Goal: Information Seeking & Learning: Learn about a topic

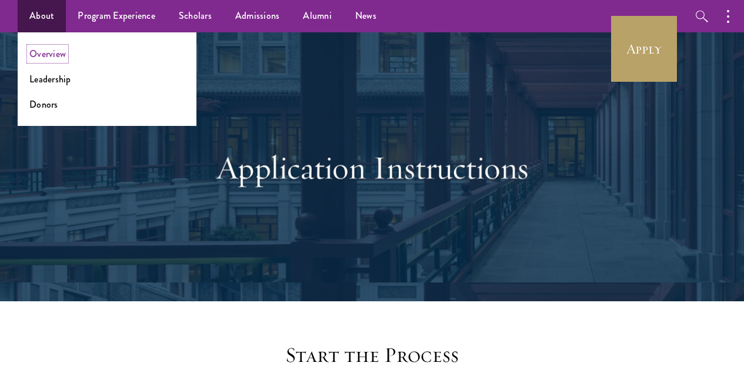
click at [54, 56] on link "Overview" at bounding box center [47, 54] width 36 height 14
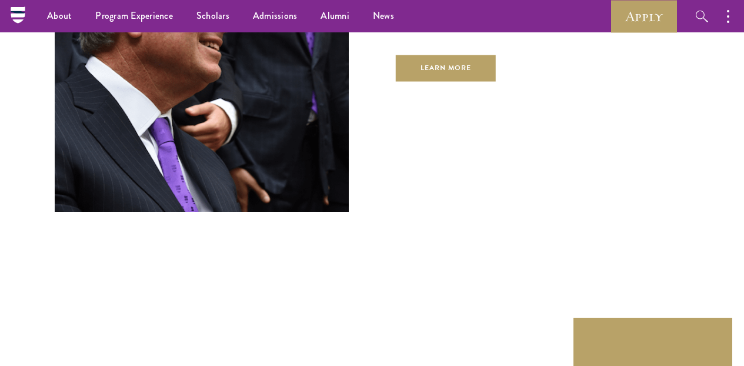
scroll to position [3872, 0]
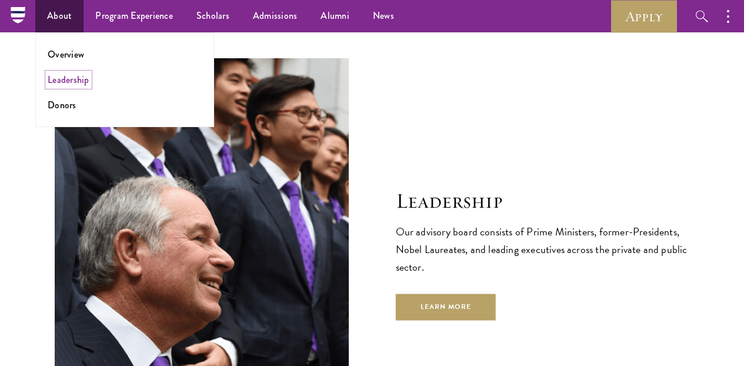
click at [86, 85] on link "Leadership" at bounding box center [69, 80] width 42 height 14
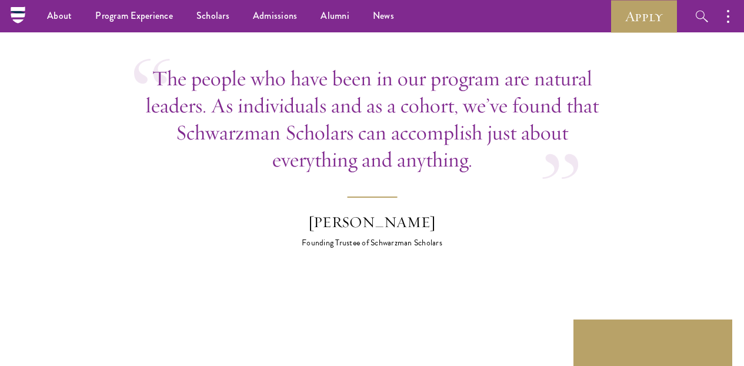
scroll to position [2732, 0]
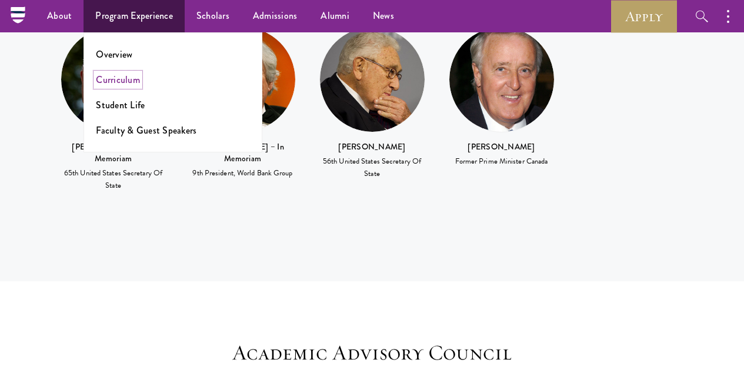
click at [133, 81] on link "Curriculum" at bounding box center [118, 80] width 44 height 14
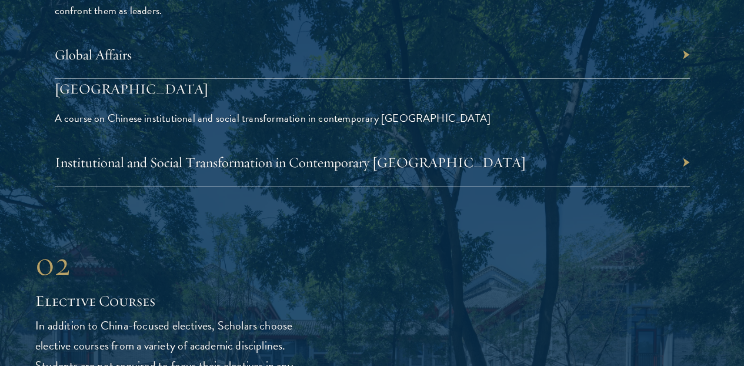
scroll to position [2838, 0]
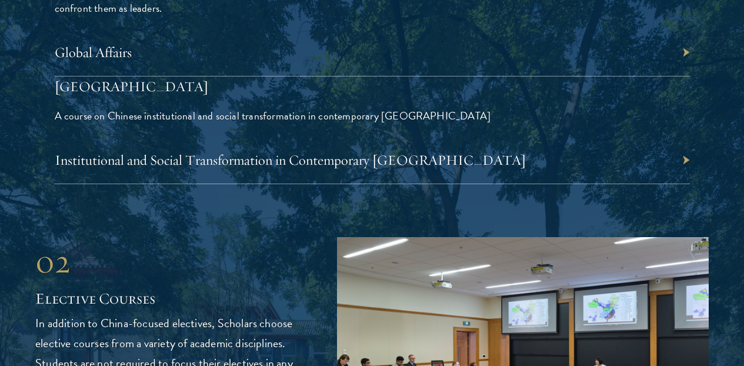
click at [642, 61] on div "Global Affairs" at bounding box center [372, 53] width 635 height 48
click at [643, 57] on div "Global Affairs" at bounding box center [372, 53] width 635 height 48
click at [558, 57] on div "Global Affairs" at bounding box center [372, 53] width 635 height 48
click at [138, 58] on link "Global Affairs" at bounding box center [99, 53] width 77 height 18
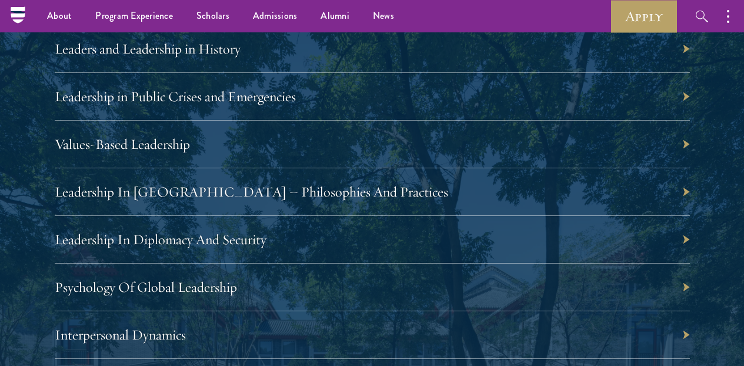
scroll to position [2127, 0]
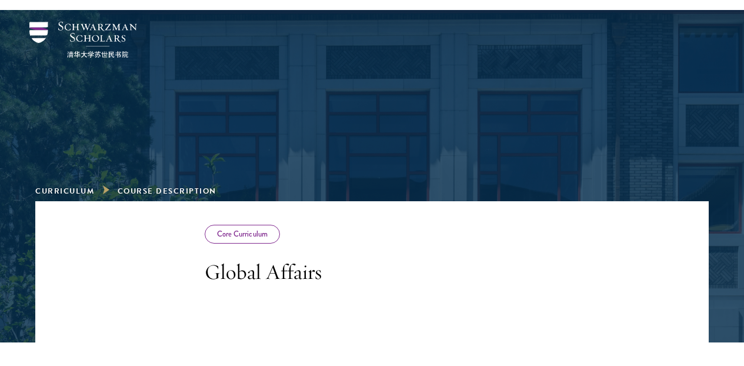
scroll to position [404, 0]
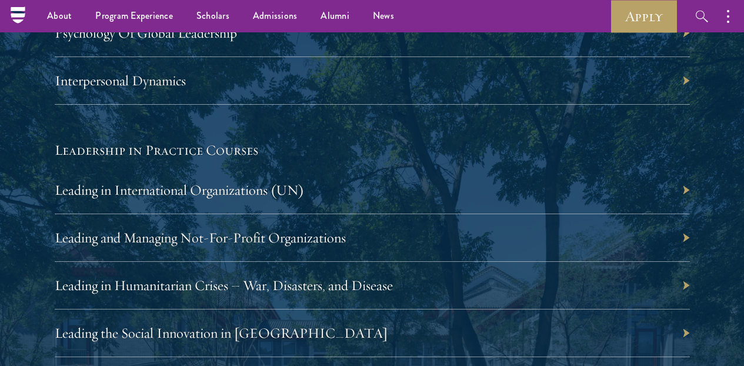
scroll to position [2135, 0]
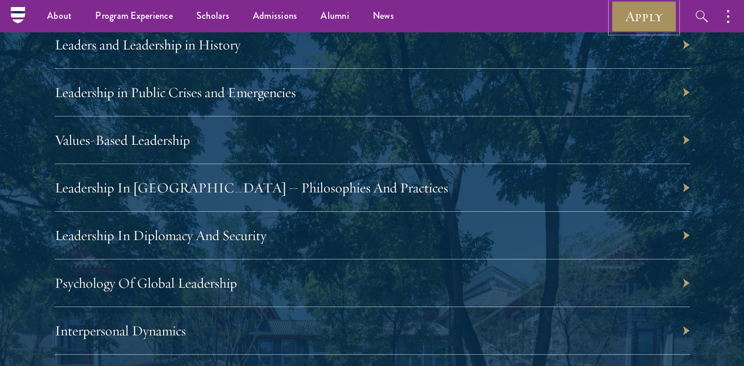
click at [649, 20] on link "Apply" at bounding box center [644, 16] width 66 height 32
